Goal: Check status: Check status

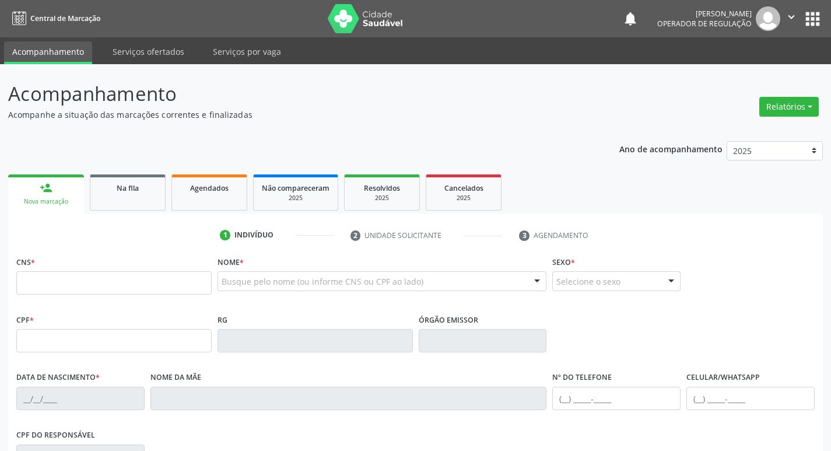
click at [112, 278] on input "text" at bounding box center [113, 282] width 195 height 23
type input "700 0003 4005 9707"
type input "005.119.054-08"
type input "[DATE]"
type input "[PERSON_NAME]"
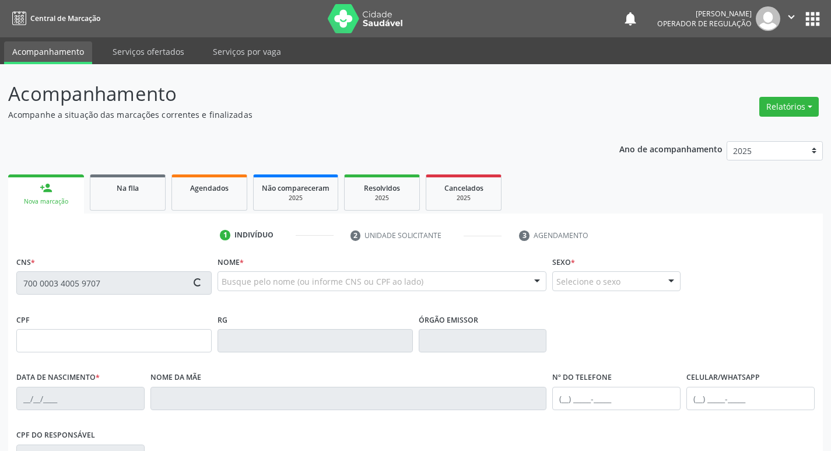
type input "[PHONE_NUMBER]"
type input "706.005.074-40"
type input "109"
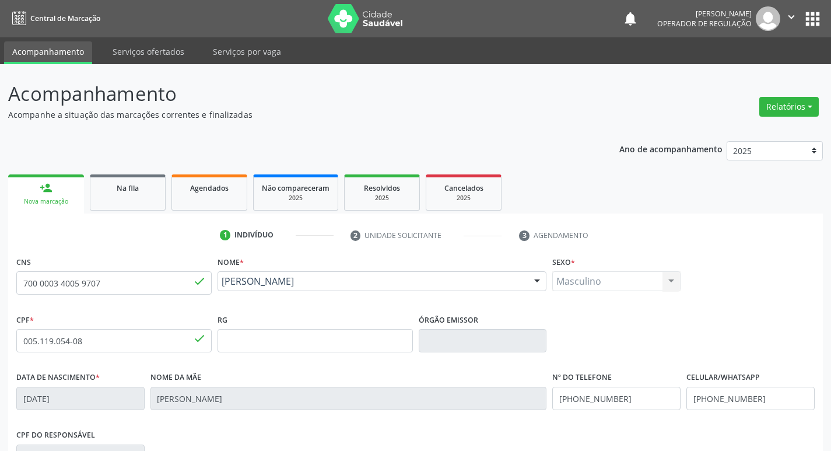
scroll to position [181, 0]
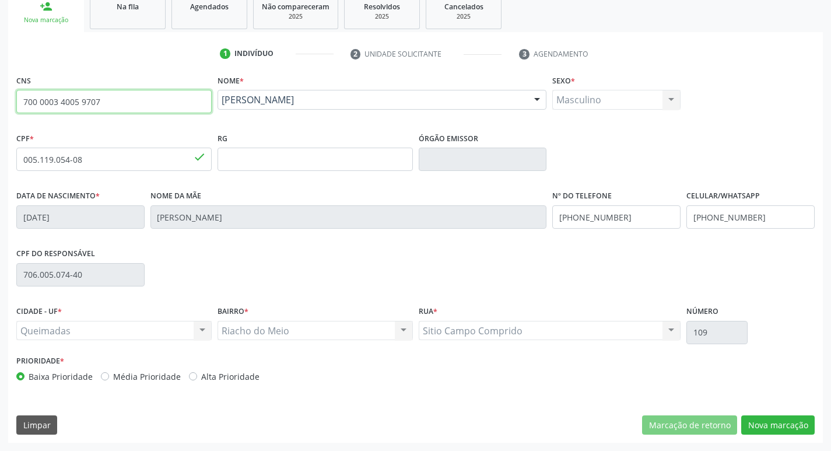
drag, startPoint x: 20, startPoint y: 101, endPoint x: 0, endPoint y: 104, distance: 20.0
click at [0, 104] on div "Acompanhamento Acompanhe a situação das marcações correntes e finalizadas Relat…" at bounding box center [415, 167] width 831 height 568
